Goal: Information Seeking & Learning: Learn about a topic

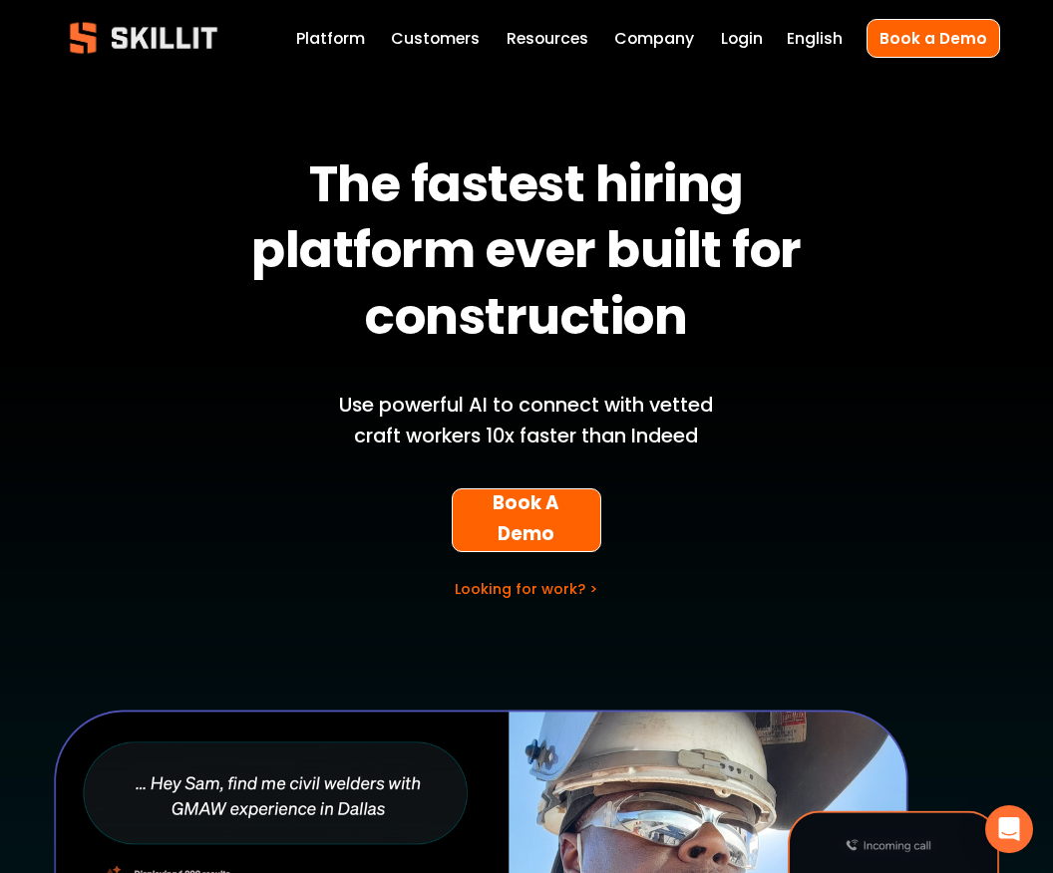
click at [0, 0] on link "Labor Insights" at bounding box center [0, 0] width 0 height 0
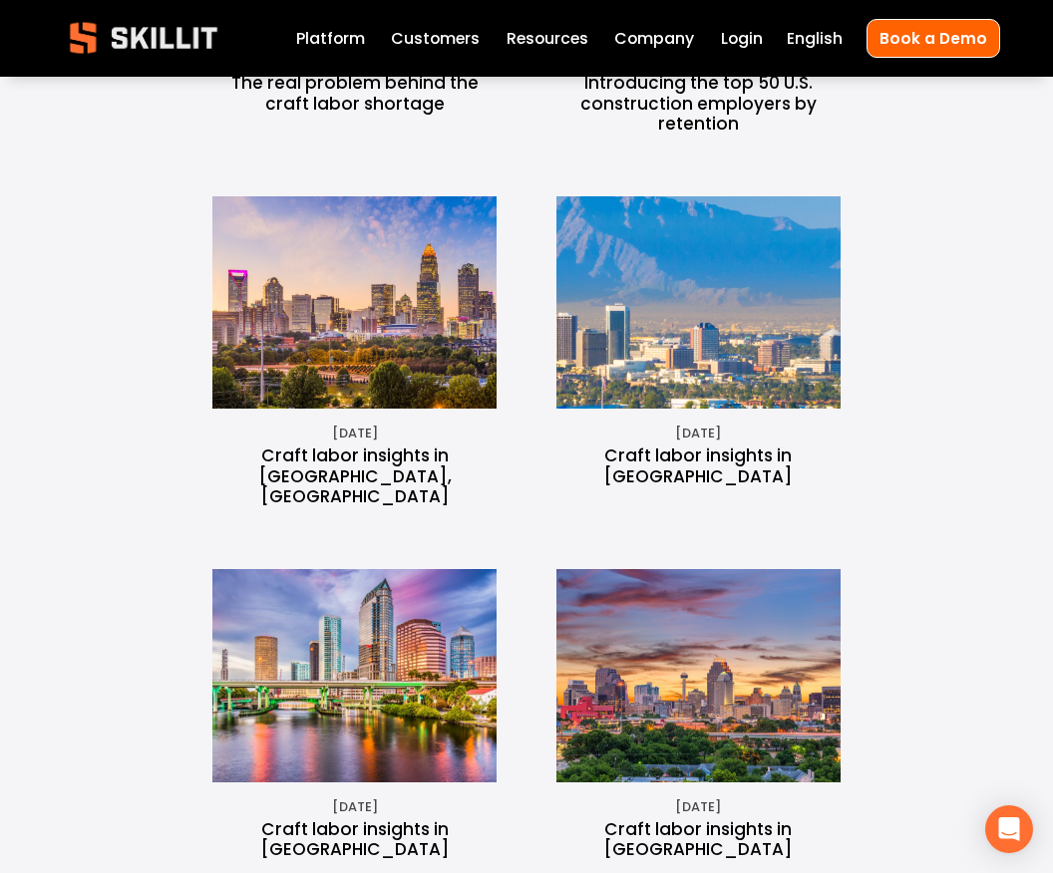
scroll to position [1057, 0]
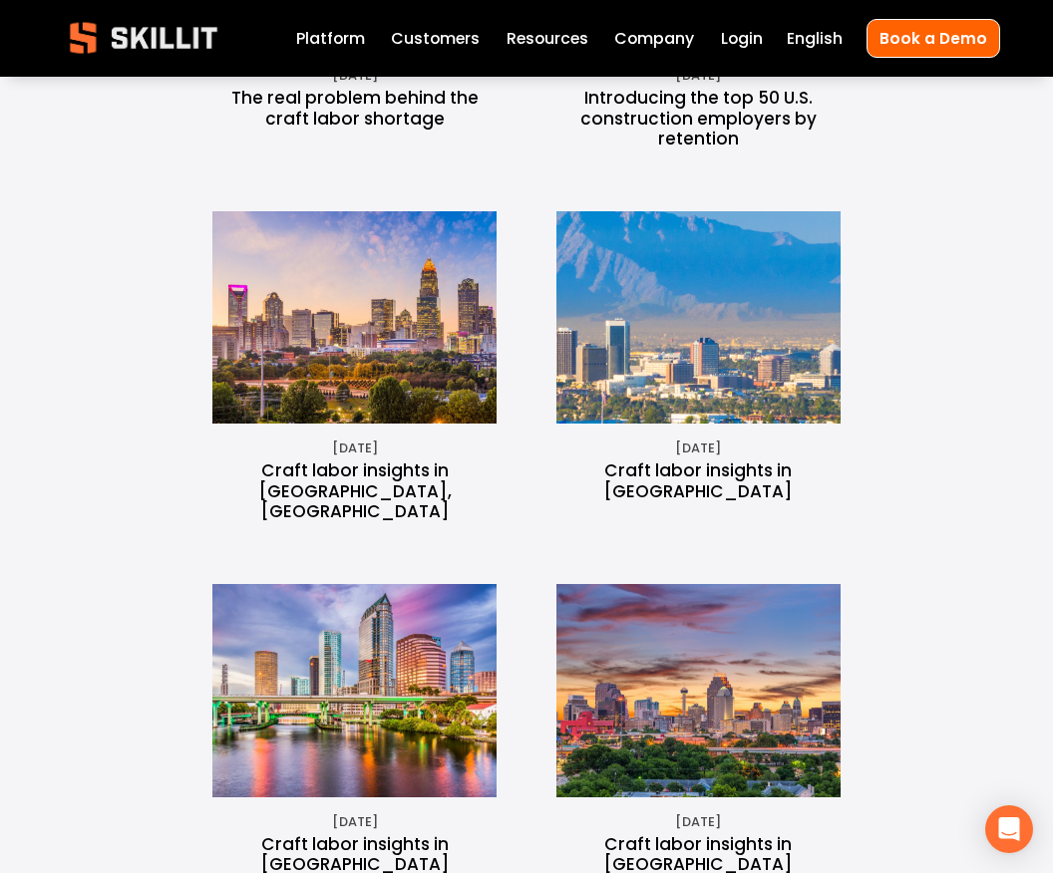
click at [376, 310] on img at bounding box center [353, 317] width 319 height 213
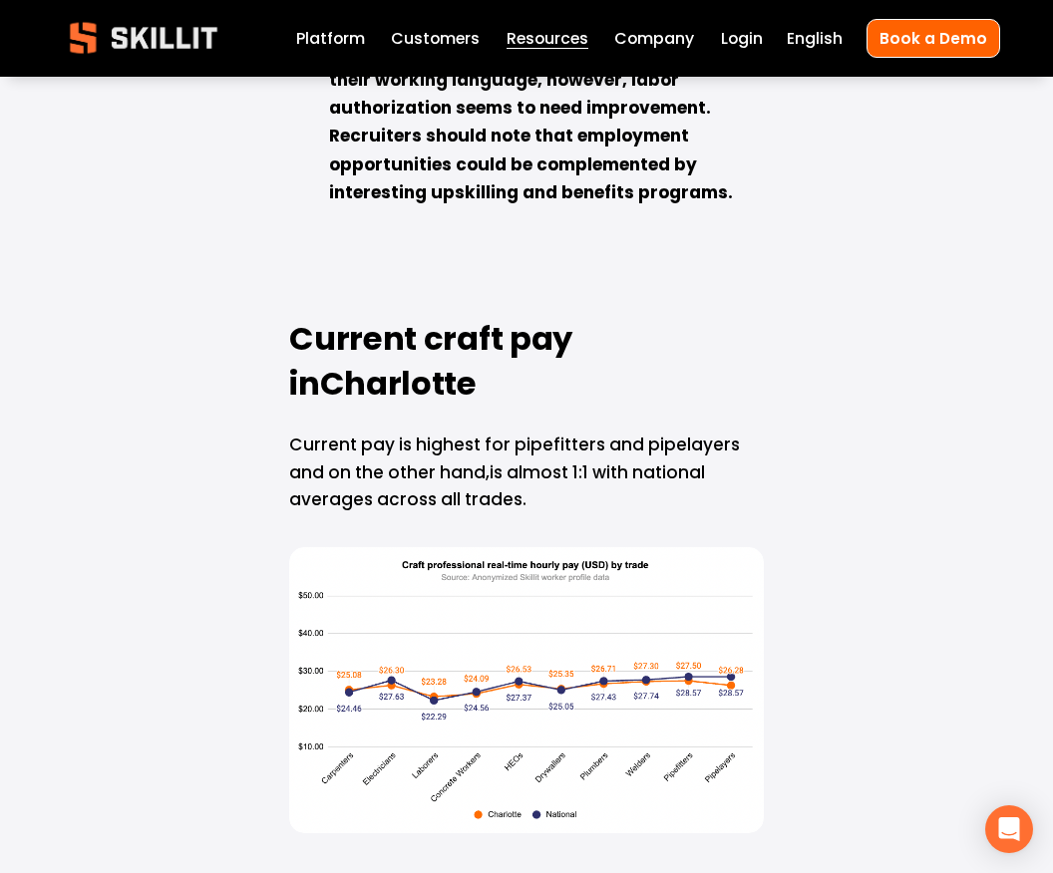
scroll to position [3174, 0]
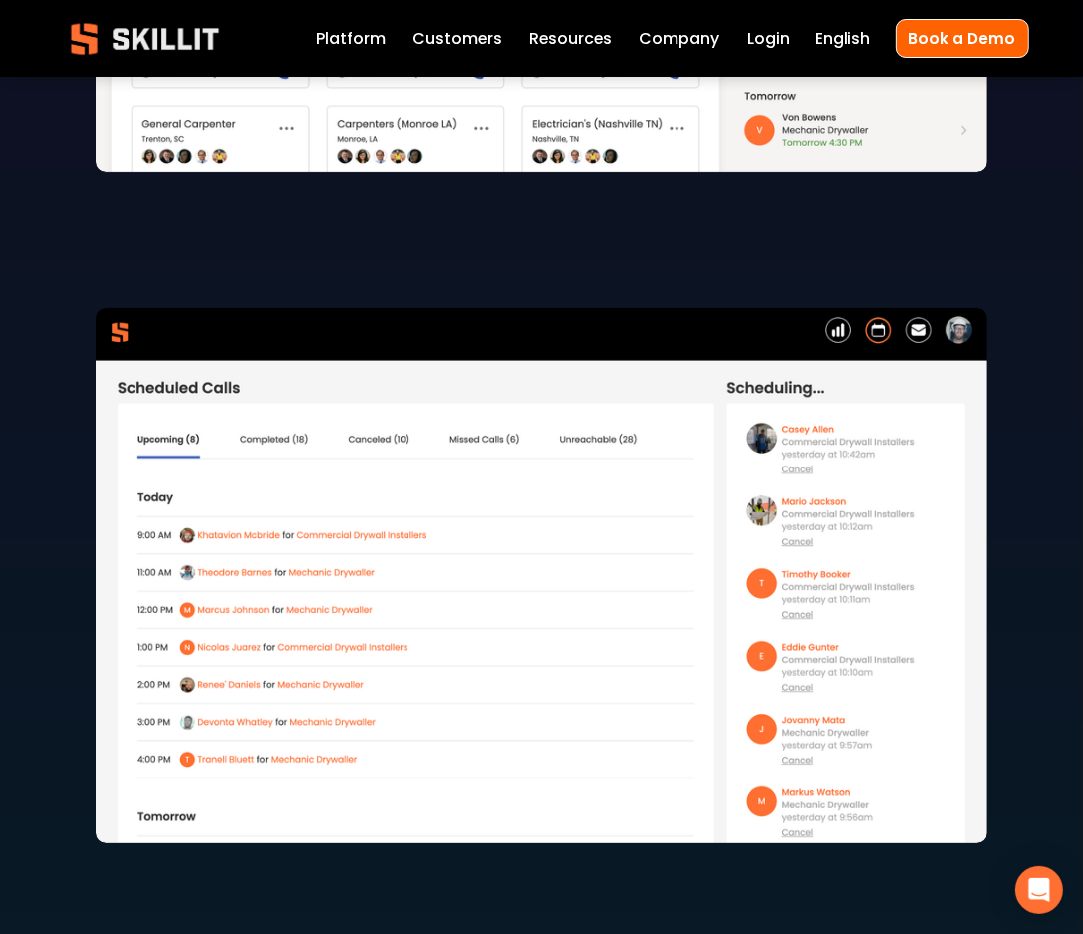
click at [599, 36] on span "Resources" at bounding box center [570, 39] width 83 height 24
click at [0, 0] on link "Labor Insights" at bounding box center [0, 0] width 0 height 0
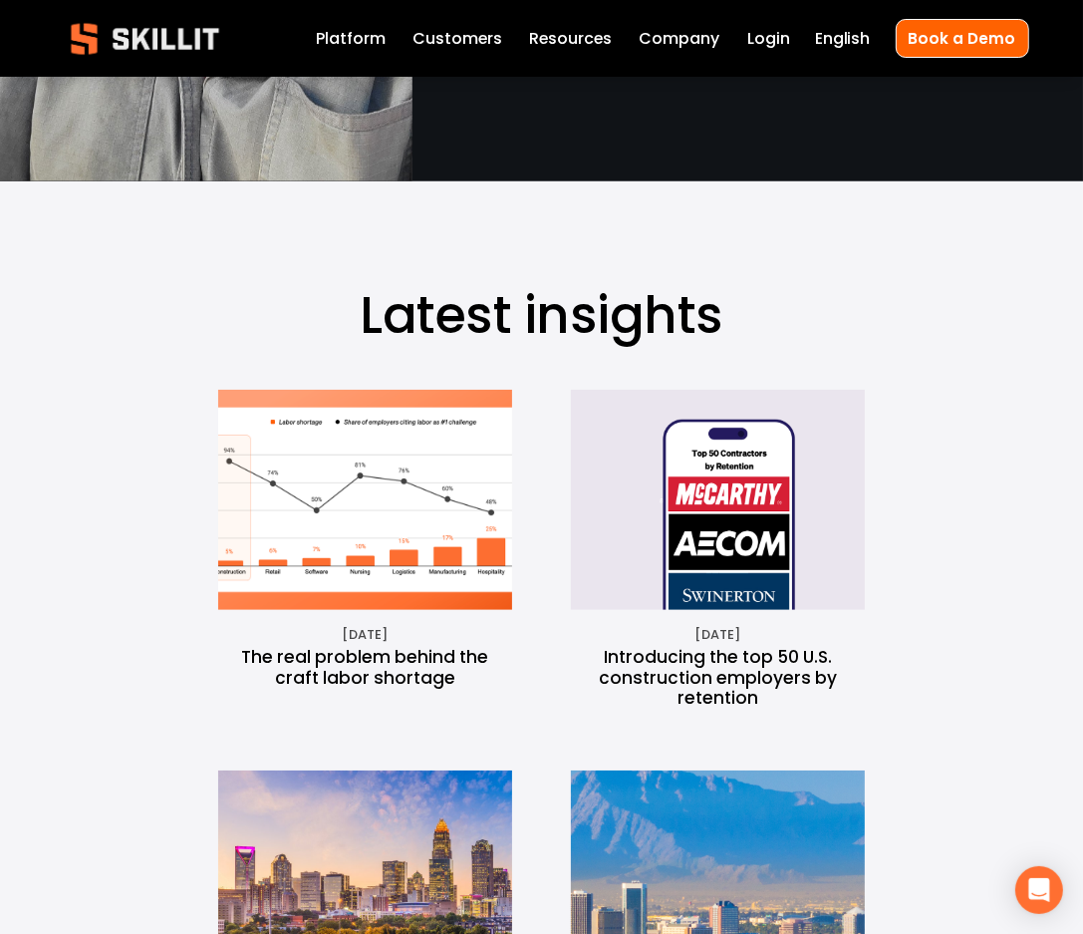
scroll to position [798, 0]
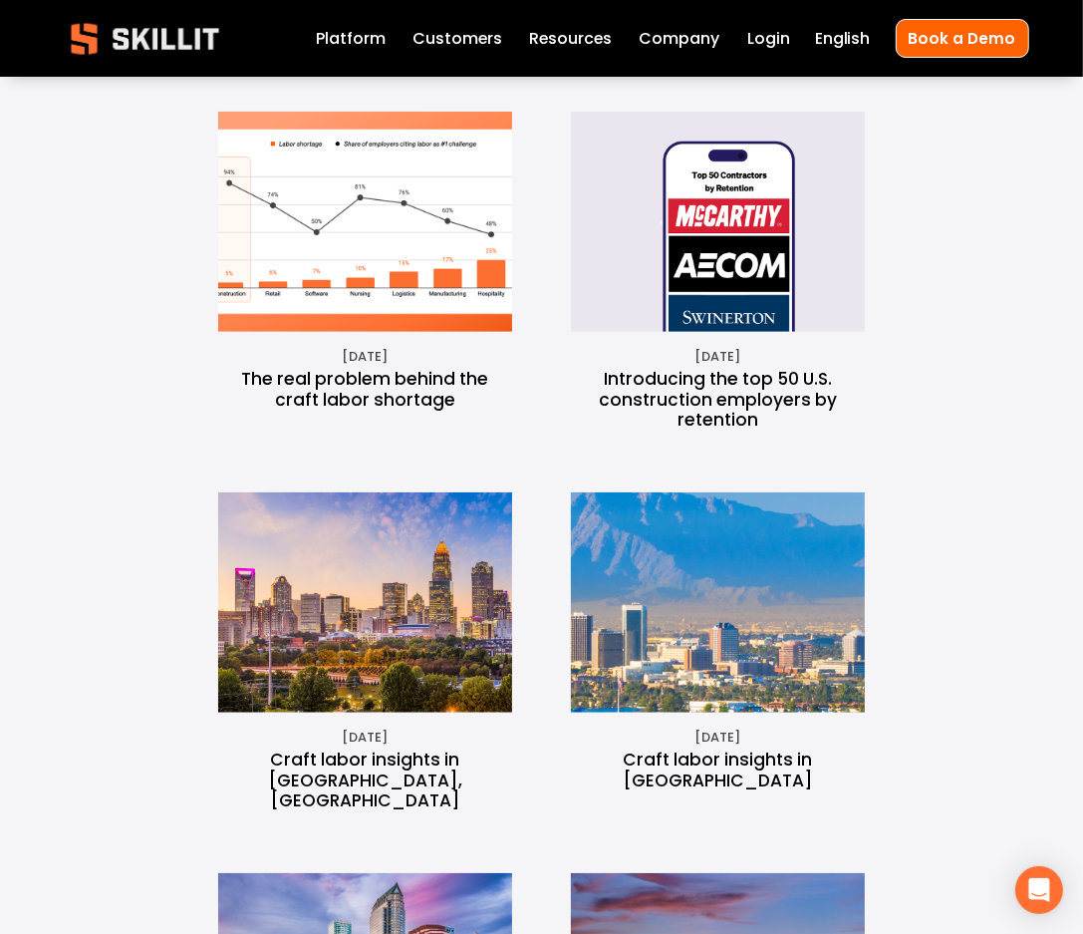
click at [326, 650] on img at bounding box center [365, 602] width 330 height 220
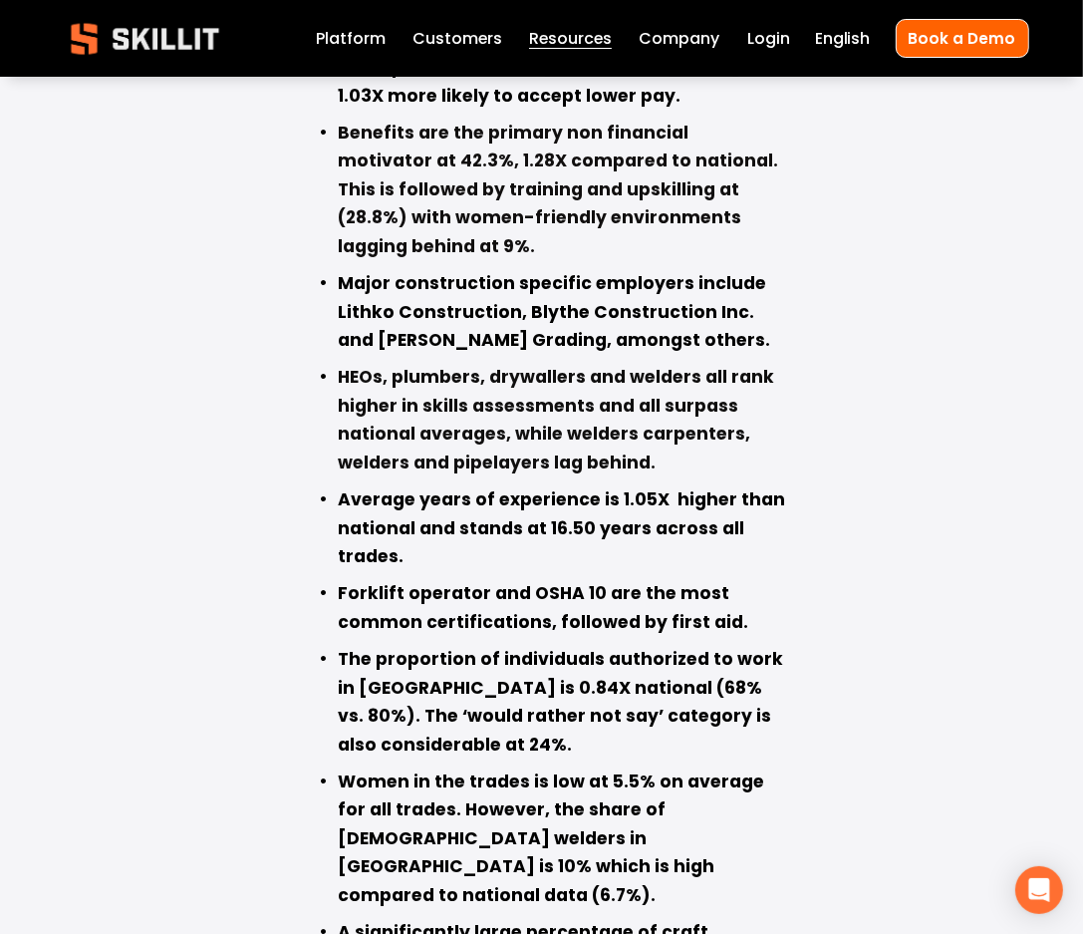
scroll to position [1372, 0]
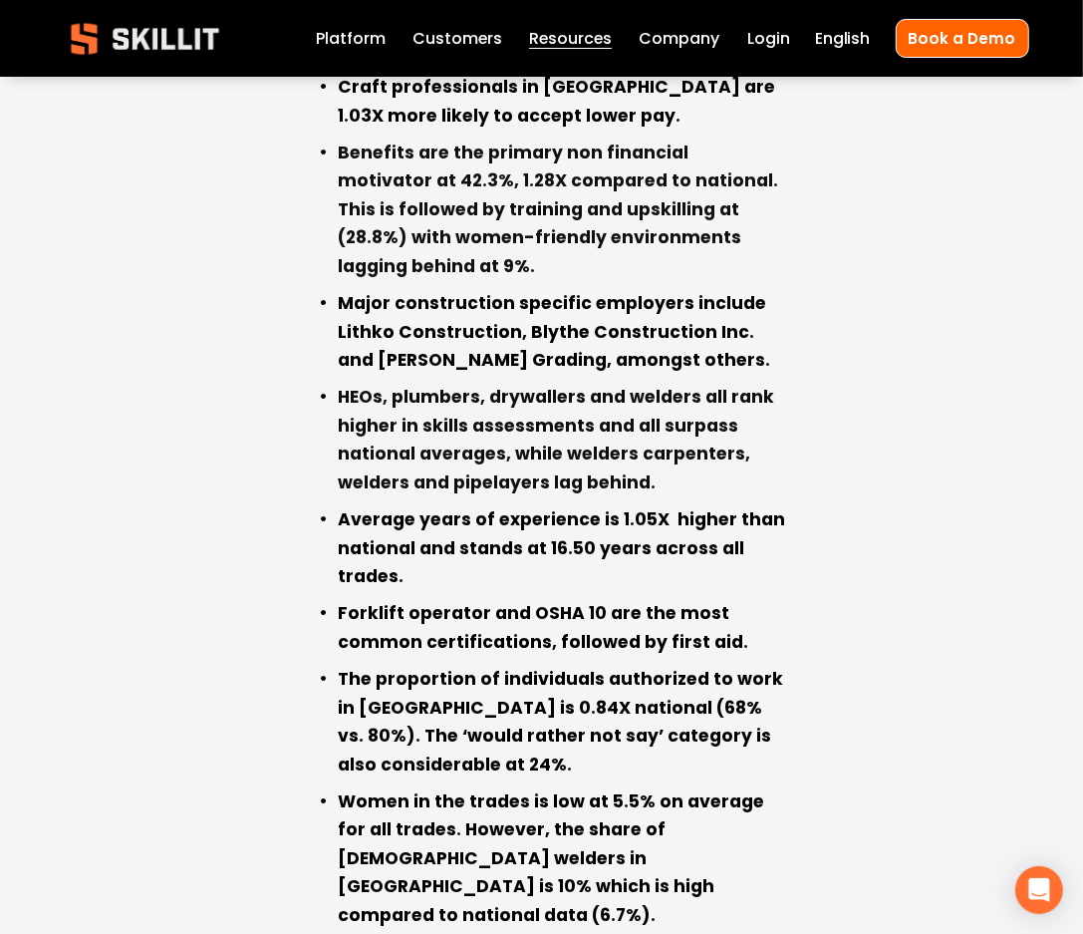
click at [0, 0] on link "Labor Insights" at bounding box center [0, 0] width 0 height 0
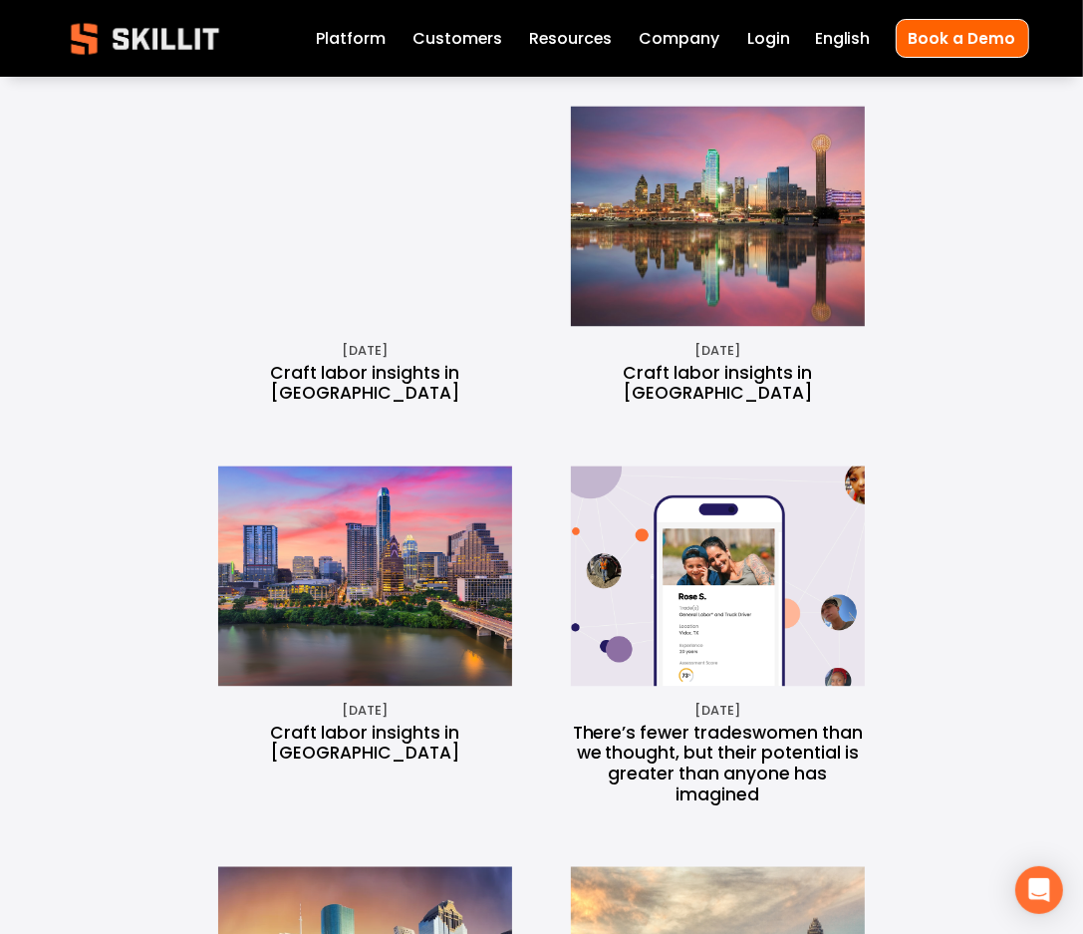
scroll to position [2658, 0]
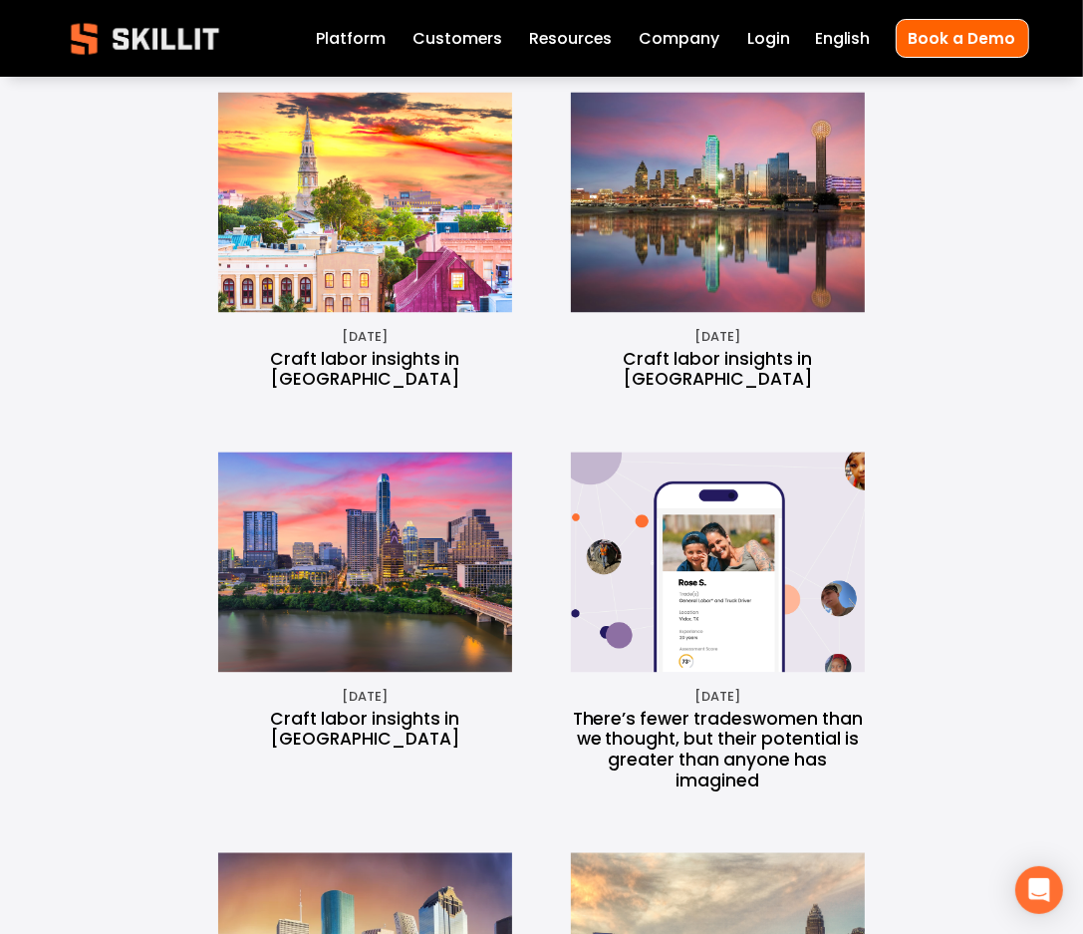
click at [658, 542] on img at bounding box center [709, 563] width 332 height 220
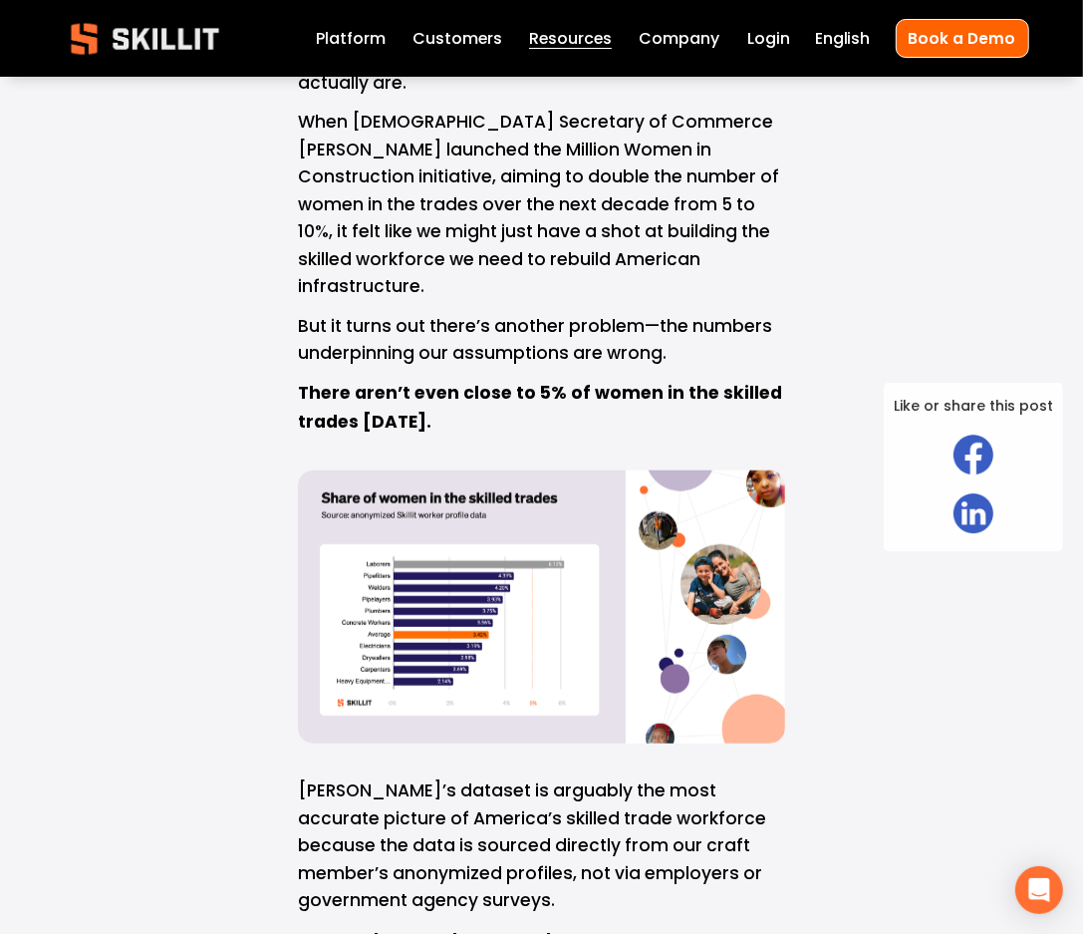
scroll to position [961, 0]
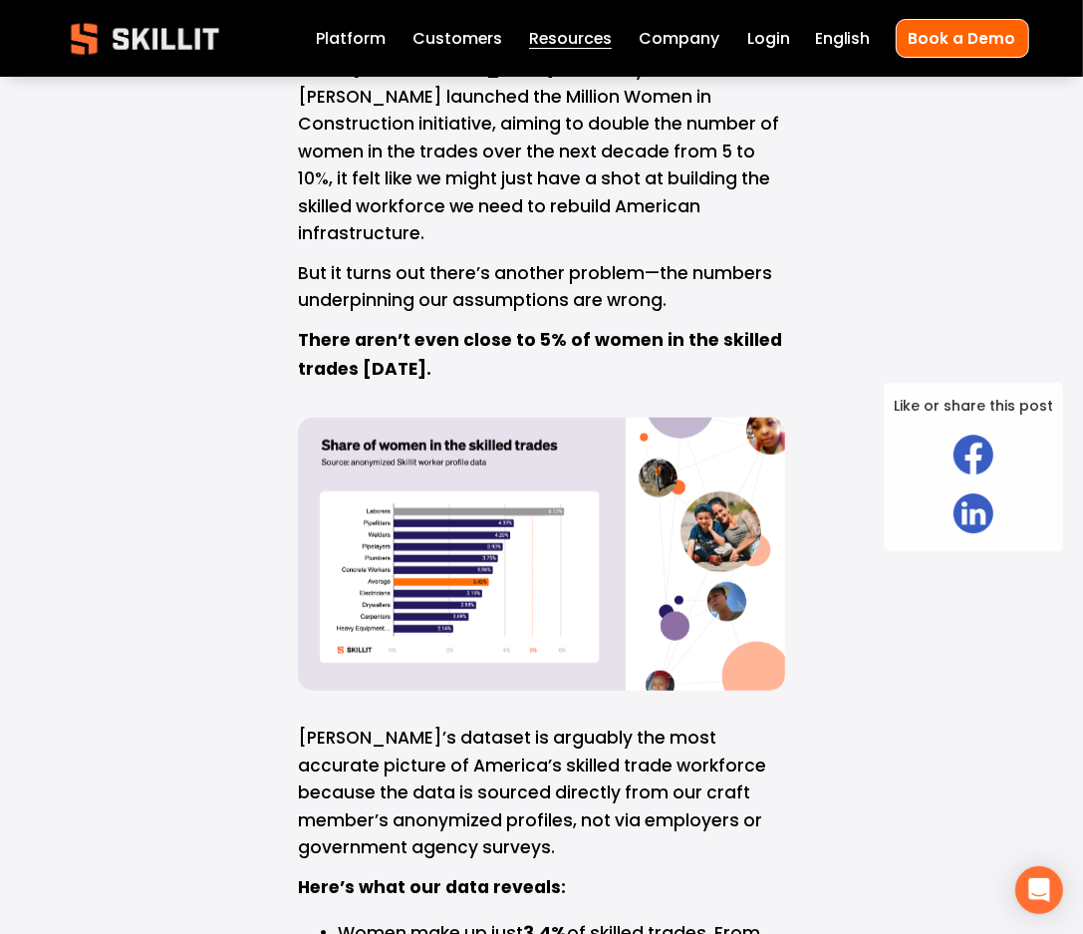
click at [454, 536] on div at bounding box center [541, 554] width 487 height 273
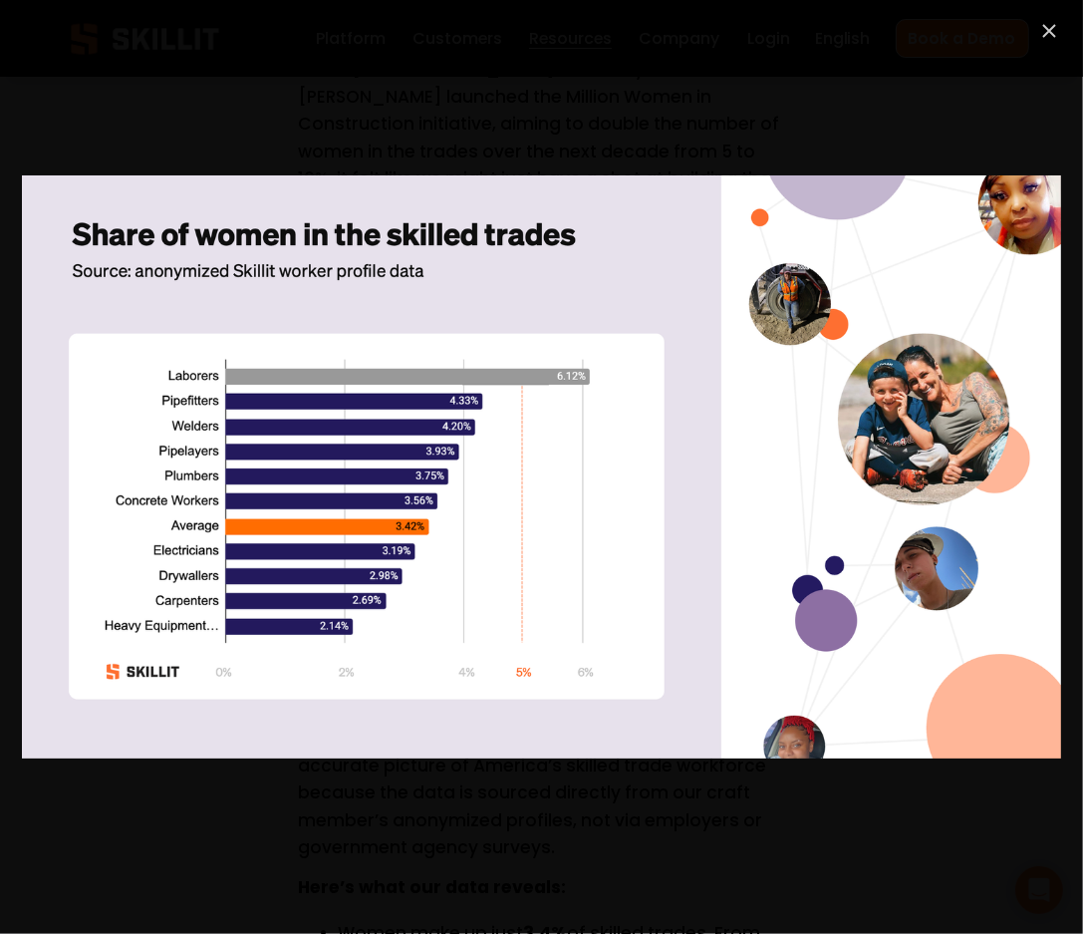
click at [1053, 32] on link "Close" at bounding box center [1050, 31] width 24 height 24
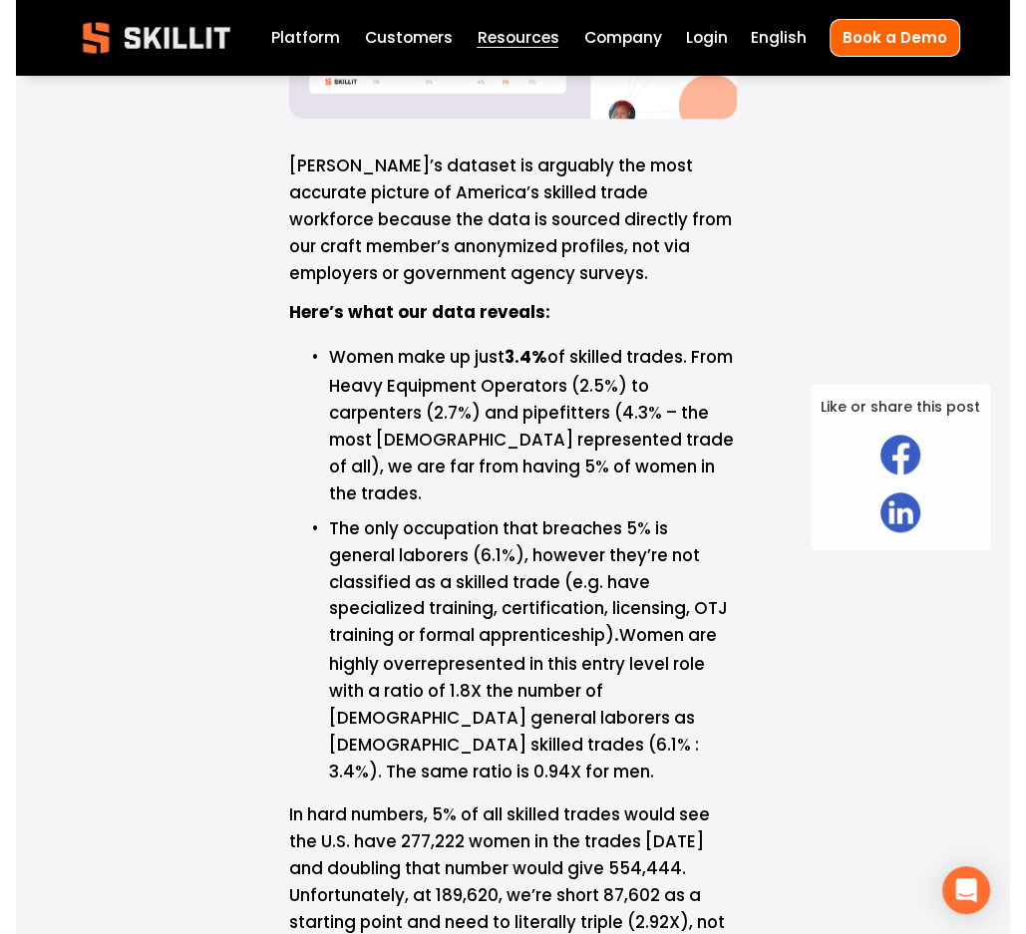
scroll to position [1518, 0]
